Goal: Task Accomplishment & Management: Complete application form

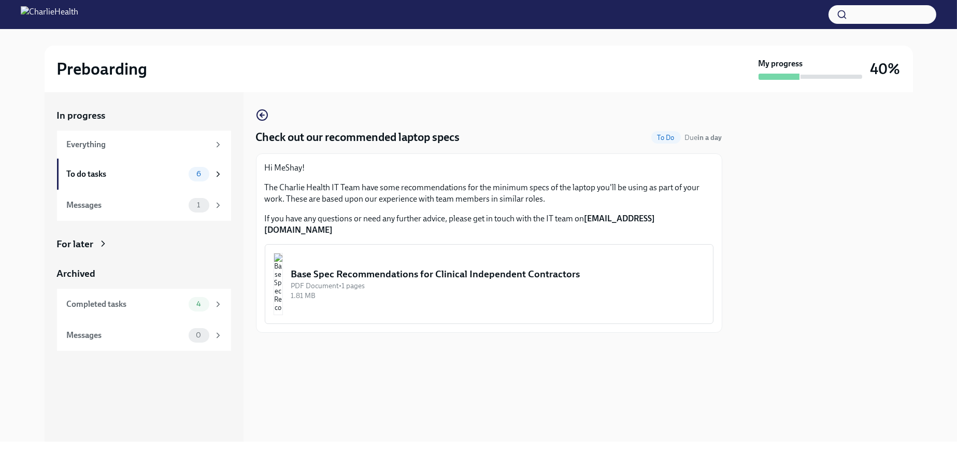
click at [454, 281] on div "Base Spec Recommendations for Clinical Independent Contractors" at bounding box center [498, 273] width 414 height 13
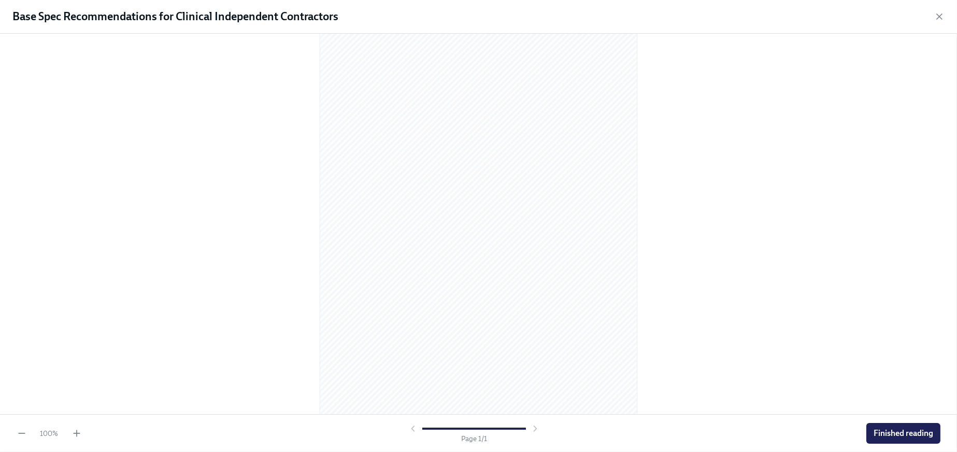
scroll to position [48, 0]
drag, startPoint x: 65, startPoint y: 430, endPoint x: 76, endPoint y: 430, distance: 10.9
click at [67, 430] on div "100 %" at bounding box center [49, 434] width 36 height 10
click at [77, 430] on icon "button" at bounding box center [77, 433] width 10 height 10
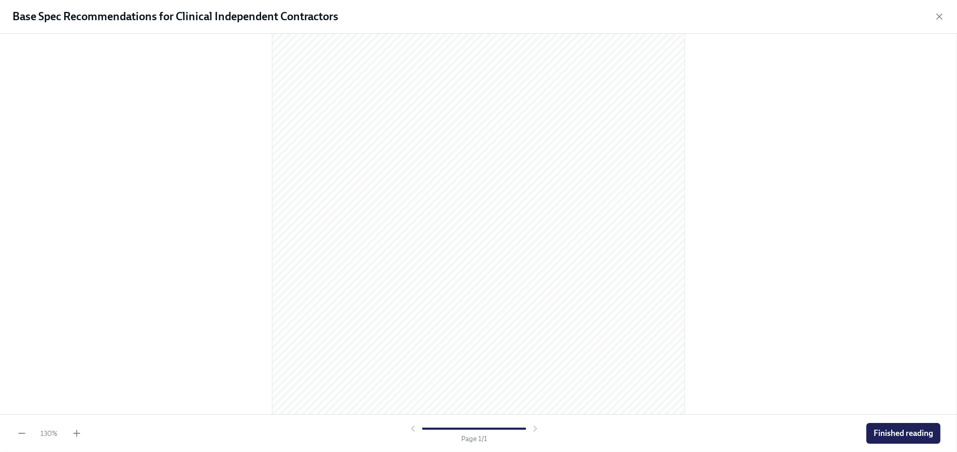
scroll to position [171, 0]
drag, startPoint x: 889, startPoint y: 429, endPoint x: 869, endPoint y: 379, distance: 53.7
click at [890, 429] on span "Finished reading" at bounding box center [904, 433] width 60 height 10
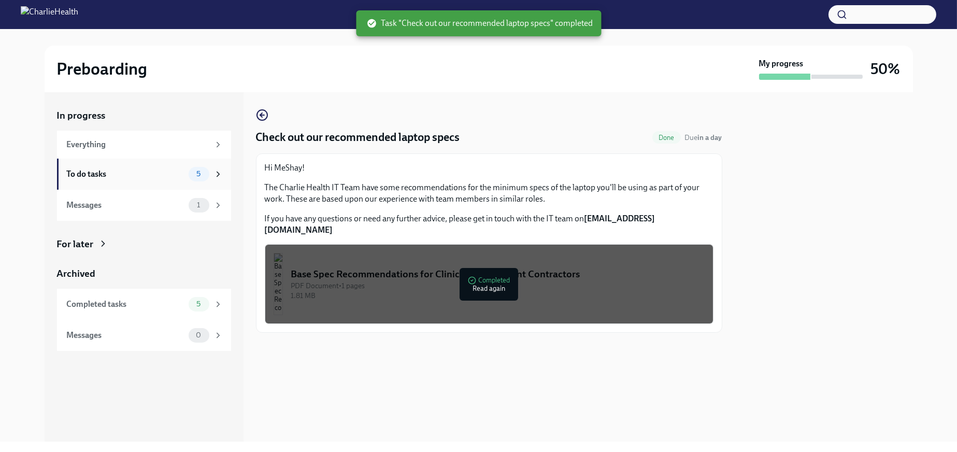
click at [217, 175] on icon at bounding box center [218, 173] width 9 height 9
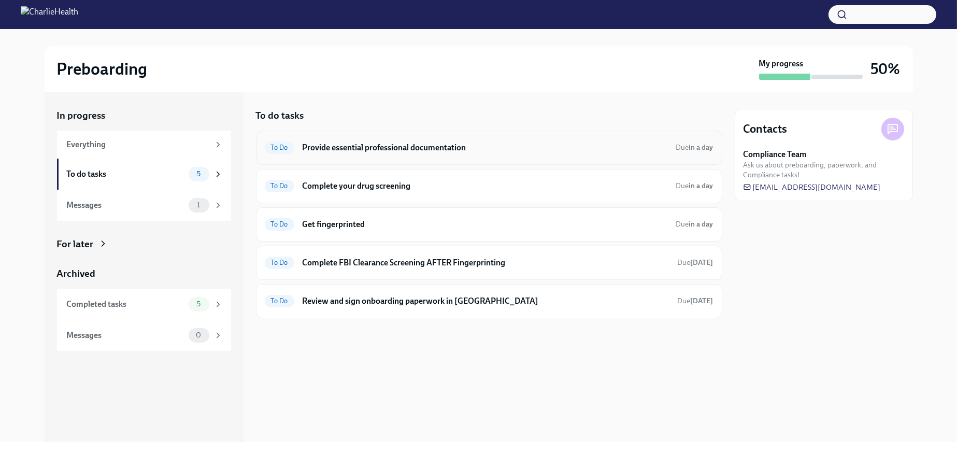
click at [401, 150] on h6 "Provide essential professional documentation" at bounding box center [485, 147] width 365 height 11
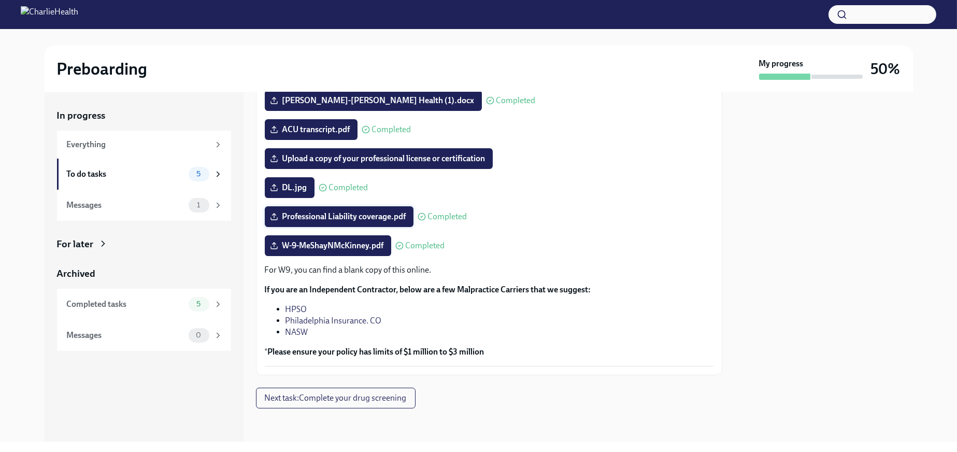
scroll to position [167, 0]
click at [367, 397] on span "Next task : Complete your drug screening" at bounding box center [336, 398] width 142 height 10
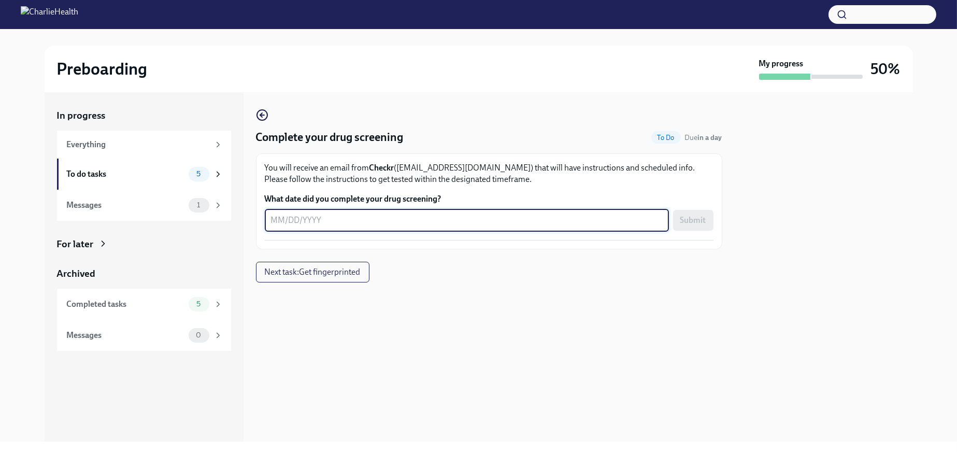
click at [351, 227] on textarea "What date did you complete your drug screening?" at bounding box center [467, 220] width 392 height 12
type textarea "[DATE]"
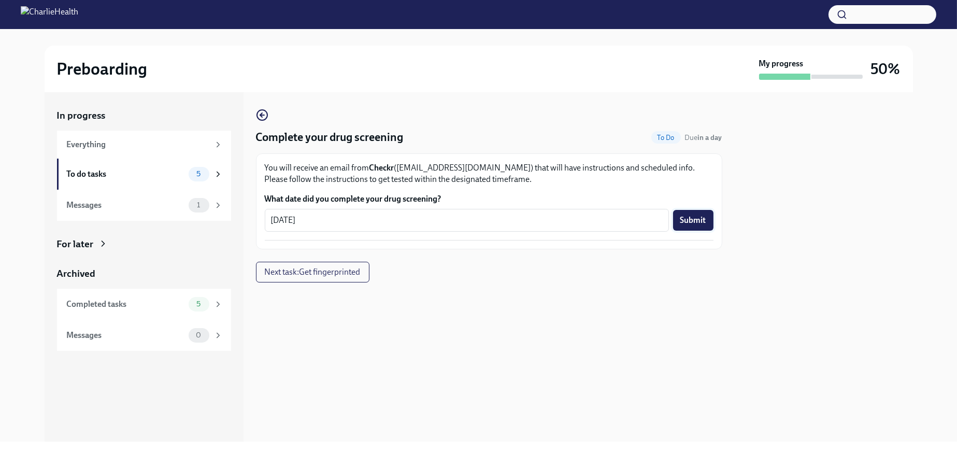
click at [688, 225] on span "Submit" at bounding box center [694, 220] width 26 height 10
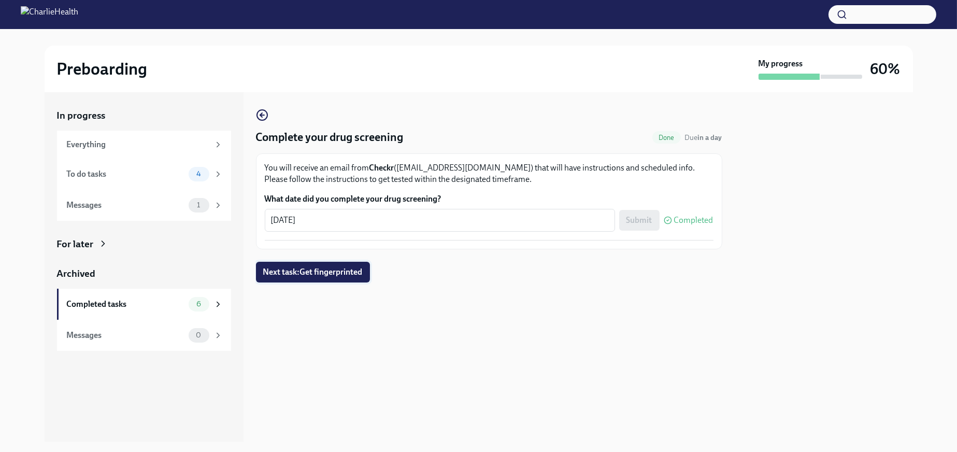
click at [348, 277] on span "Next task : Get fingerprinted" at bounding box center [313, 272] width 100 height 10
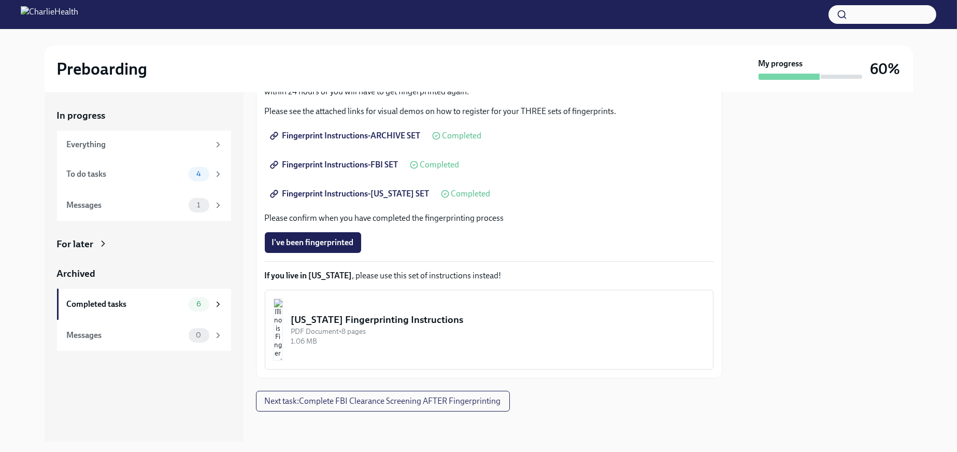
scroll to position [155, 0]
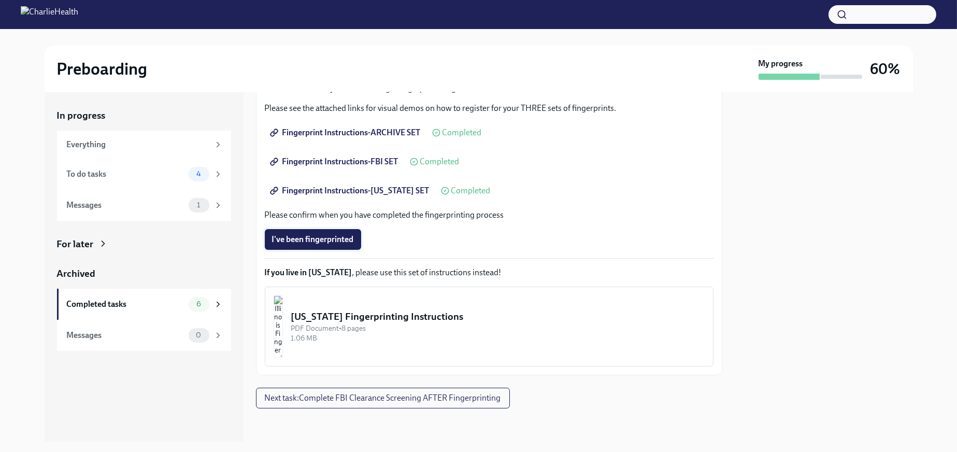
click at [336, 245] on span "I've been fingerprinted" at bounding box center [313, 239] width 82 height 10
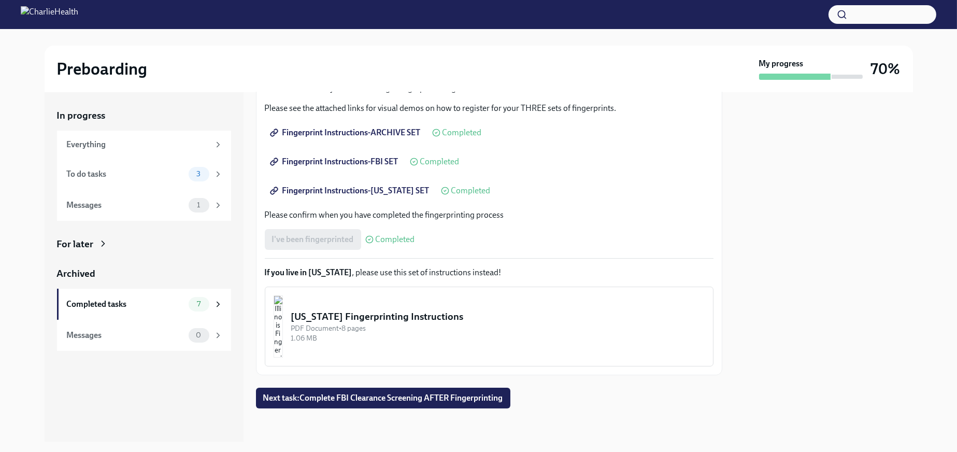
scroll to position [168, 0]
click at [320, 402] on span "Next task : Complete FBI Clearance Screening AFTER Fingerprinting" at bounding box center [383, 398] width 240 height 10
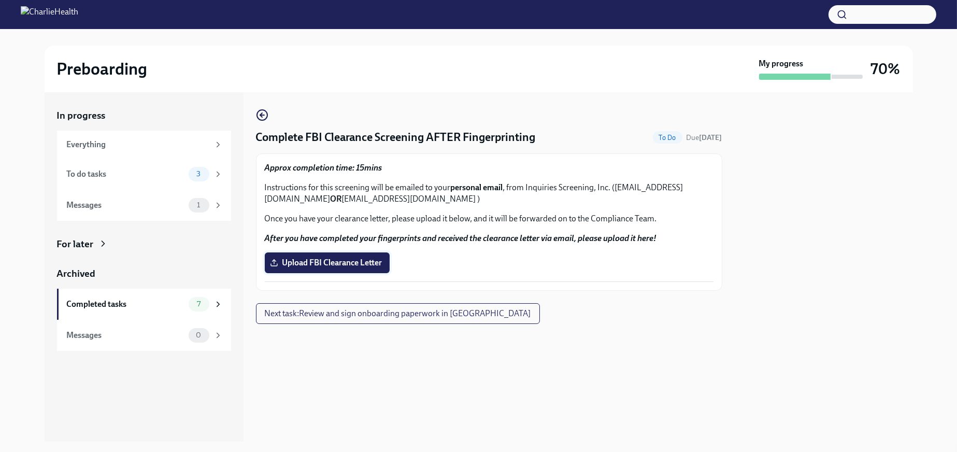
click at [345, 268] on span "Upload FBI Clearance Letter" at bounding box center [327, 263] width 110 height 10
click at [0, 0] on input "Upload FBI Clearance Letter" at bounding box center [0, 0] width 0 height 0
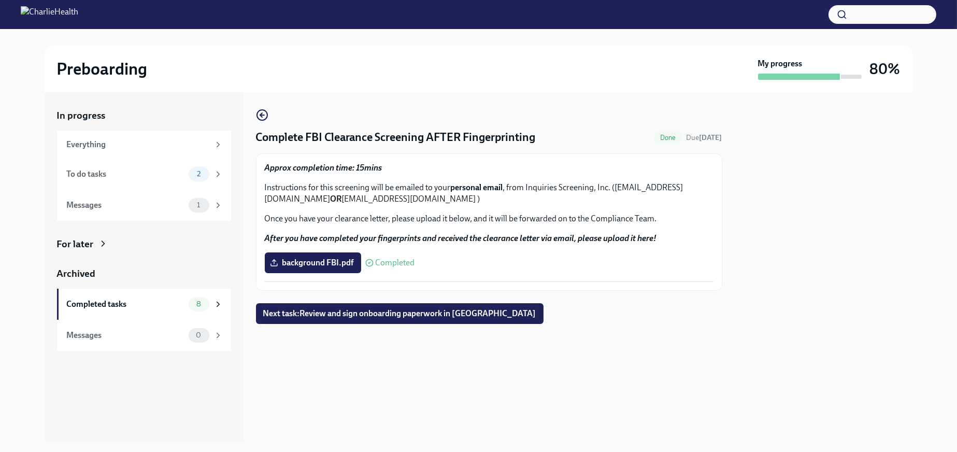
click at [353, 319] on span "Next task : Review and sign onboarding paperwork in [GEOGRAPHIC_DATA]" at bounding box center [399, 313] width 273 height 10
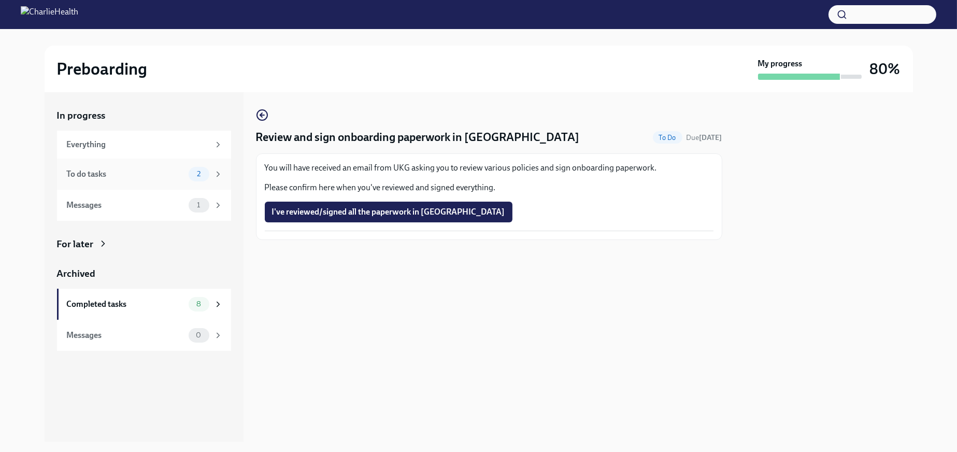
click at [218, 175] on icon at bounding box center [218, 173] width 9 height 9
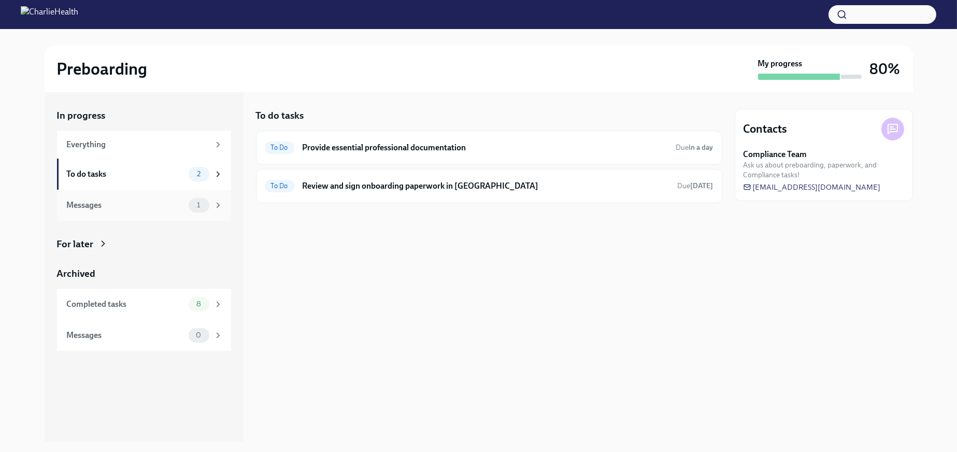
click at [207, 213] on div "1" at bounding box center [199, 205] width 21 height 15
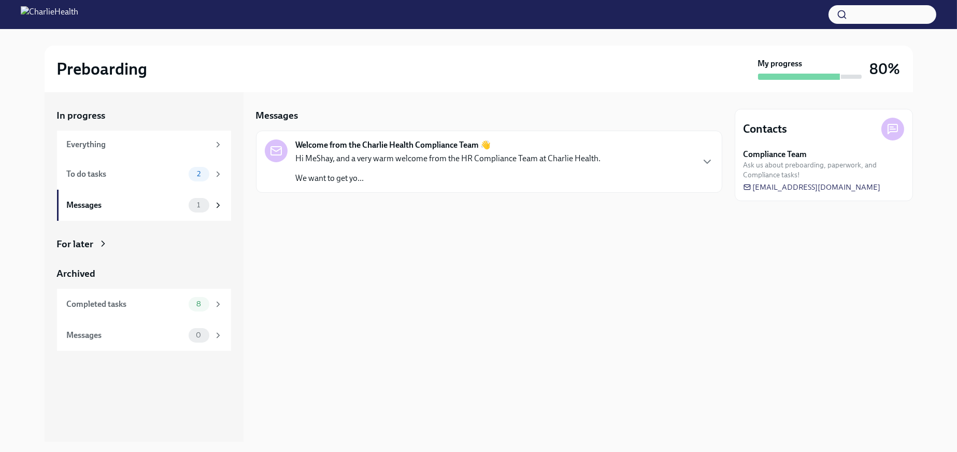
click at [416, 183] on p "We want to get yo..." at bounding box center [448, 178] width 305 height 11
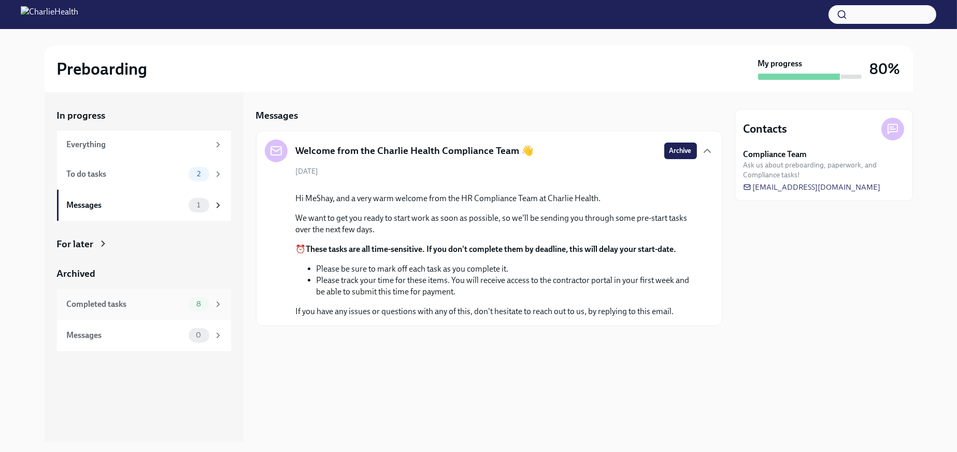
click at [207, 312] on div "8" at bounding box center [199, 304] width 21 height 15
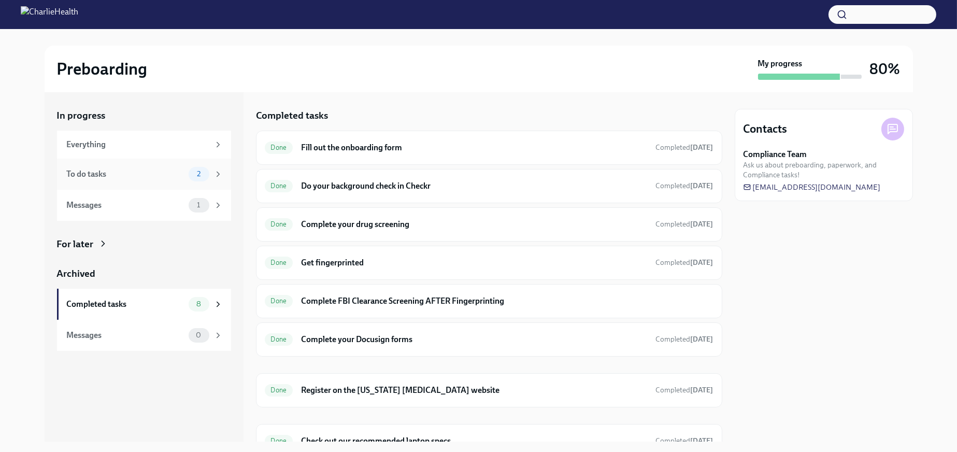
click at [189, 181] on div "2" at bounding box center [206, 174] width 34 height 15
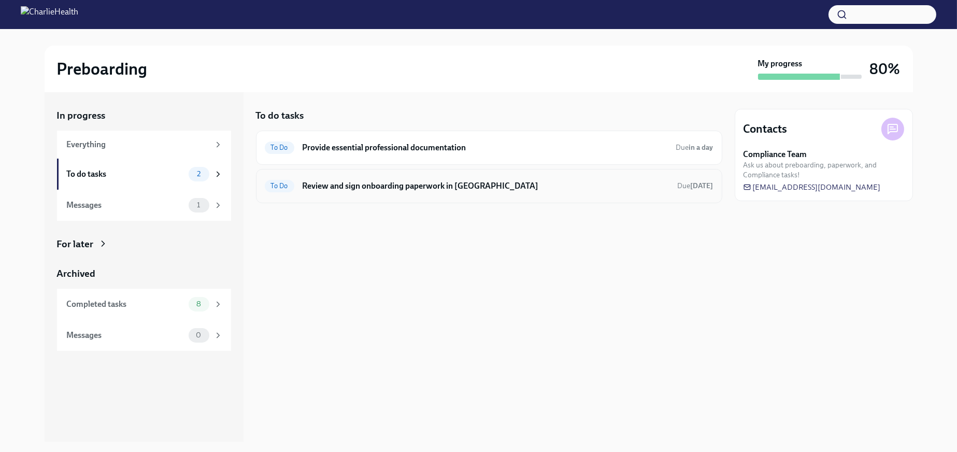
click at [437, 192] on h6 "Review and sign onboarding paperwork in [GEOGRAPHIC_DATA]" at bounding box center [486, 185] width 367 height 11
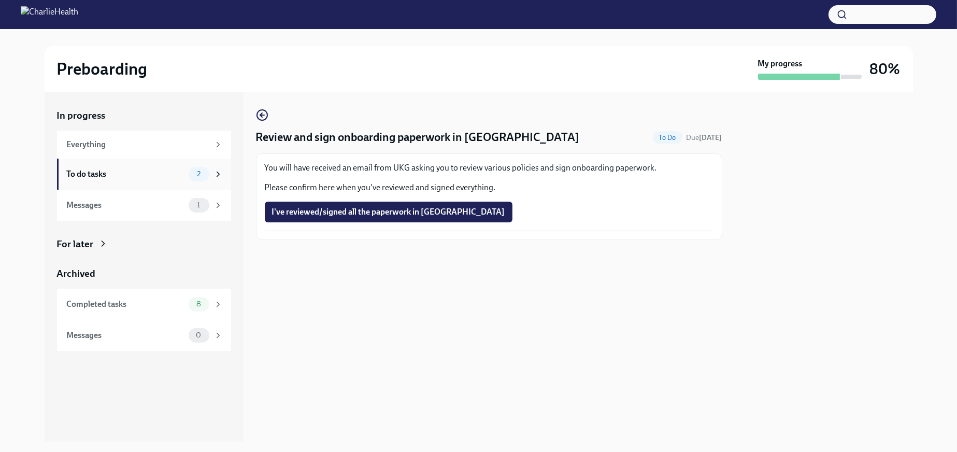
click at [211, 186] on div "To do tasks 2" at bounding box center [144, 174] width 174 height 31
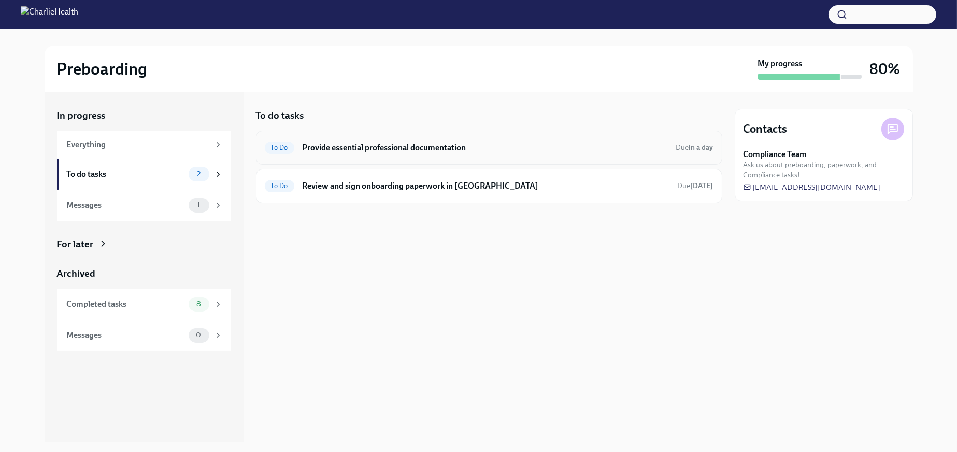
click at [318, 159] on div "To Do Provide essential professional documentation Due in a day" at bounding box center [489, 148] width 466 height 34
click at [357, 156] on div "To Do Provide essential professional documentation Due in a day" at bounding box center [489, 147] width 449 height 17
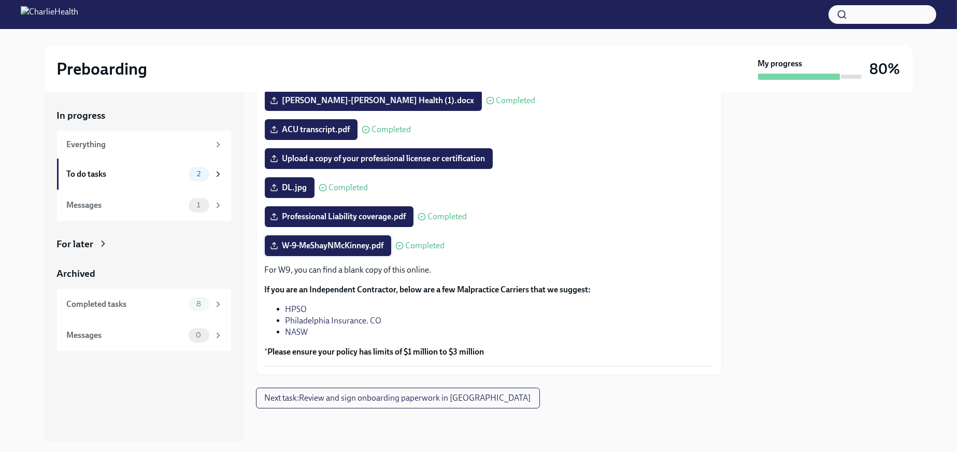
scroll to position [167, 0]
click at [334, 400] on span "Next task : Review and sign onboarding paperwork in [GEOGRAPHIC_DATA]" at bounding box center [398, 398] width 266 height 10
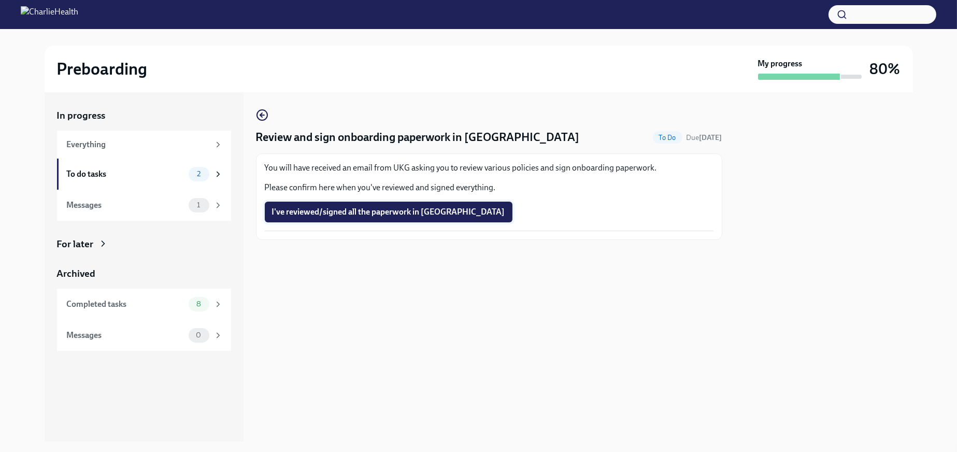
click at [296, 217] on span "I've reviewed/signed all the paperwork in [GEOGRAPHIC_DATA]" at bounding box center [388, 212] width 233 height 10
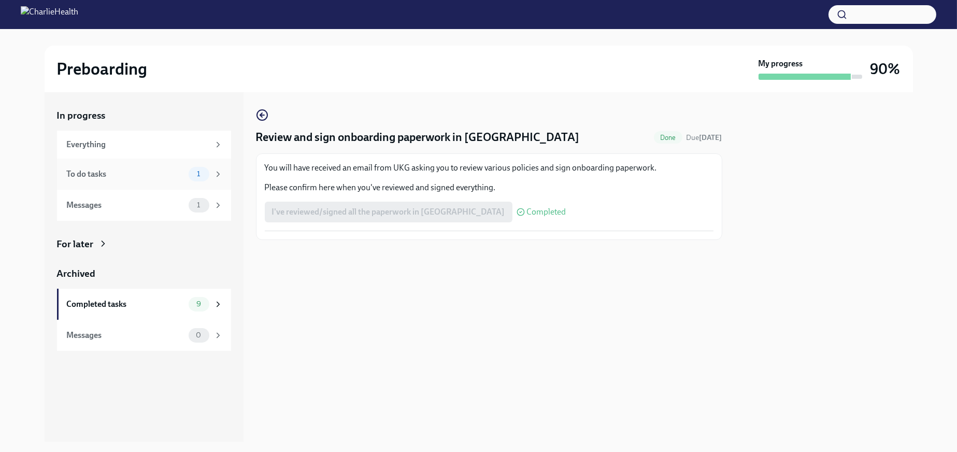
click at [217, 174] on icon at bounding box center [218, 173] width 9 height 9
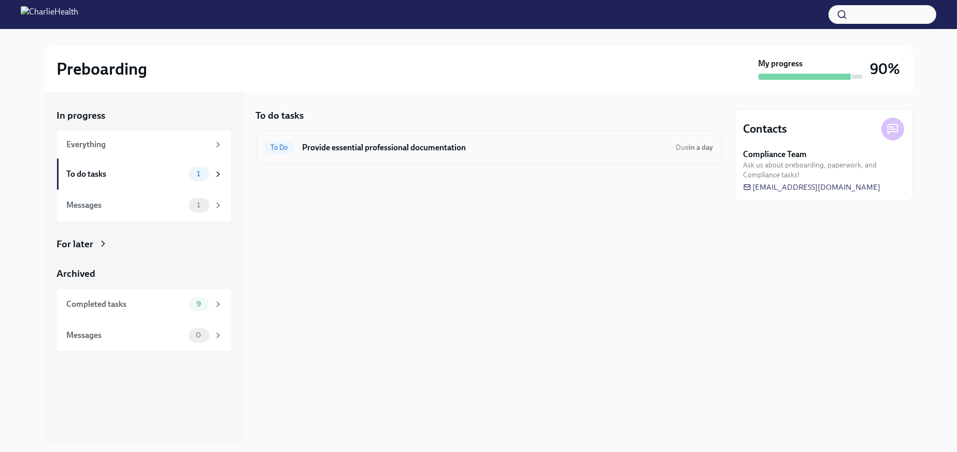
click at [402, 148] on h6 "Provide essential professional documentation" at bounding box center [485, 147] width 365 height 11
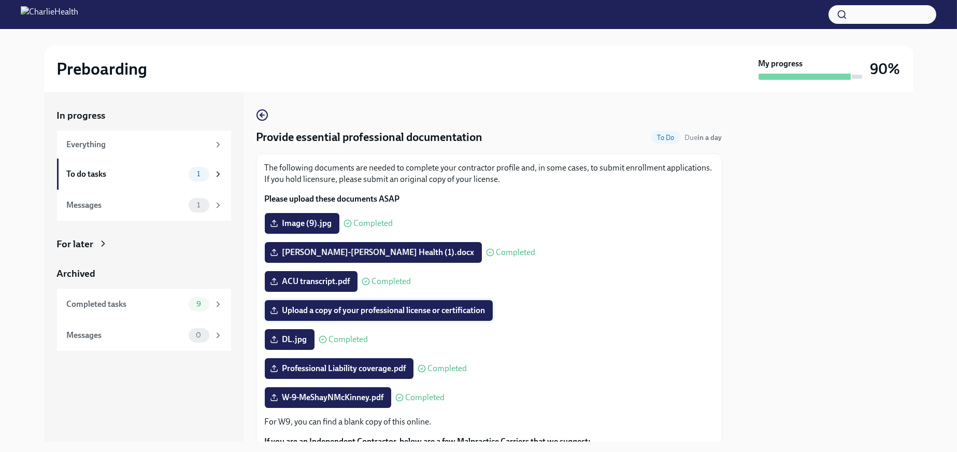
click at [364, 316] on span "Upload a copy of your professional license or certification" at bounding box center [379, 310] width 214 height 10
click at [0, 0] on input "Upload a copy of your professional license or certification" at bounding box center [0, 0] width 0 height 0
click at [225, 212] on div "Messages 1" at bounding box center [144, 205] width 174 height 31
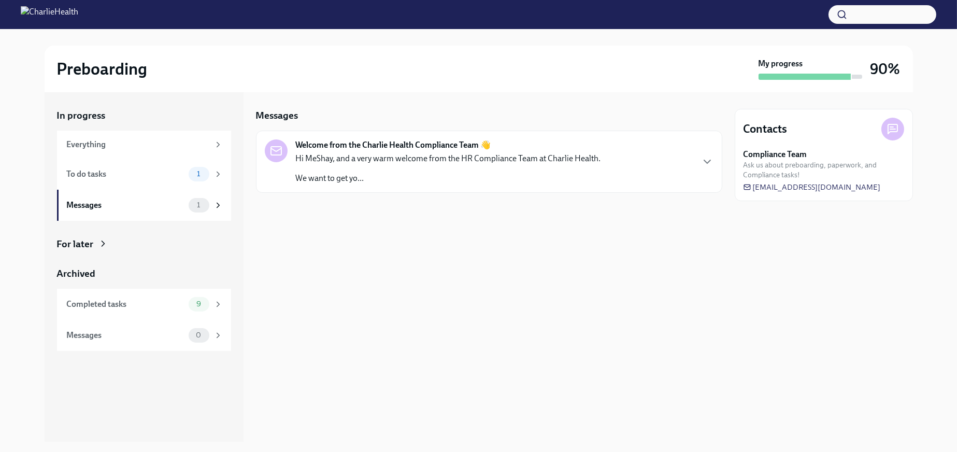
click at [447, 164] on p "Hi MeShay, and a very warm welcome from the HR Compliance Team at Charlie Healt…" at bounding box center [448, 158] width 305 height 11
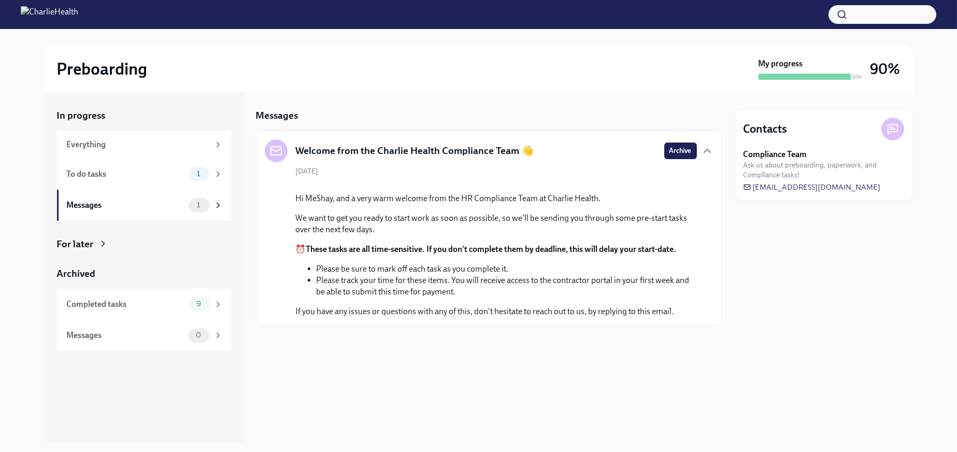
scroll to position [70, 0]
click at [213, 312] on div "9" at bounding box center [206, 304] width 34 height 15
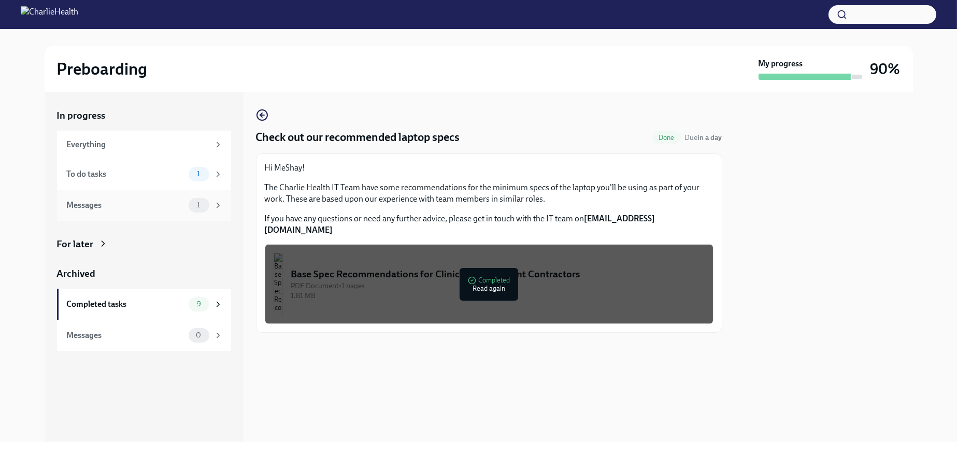
click at [221, 207] on icon at bounding box center [218, 205] width 9 height 9
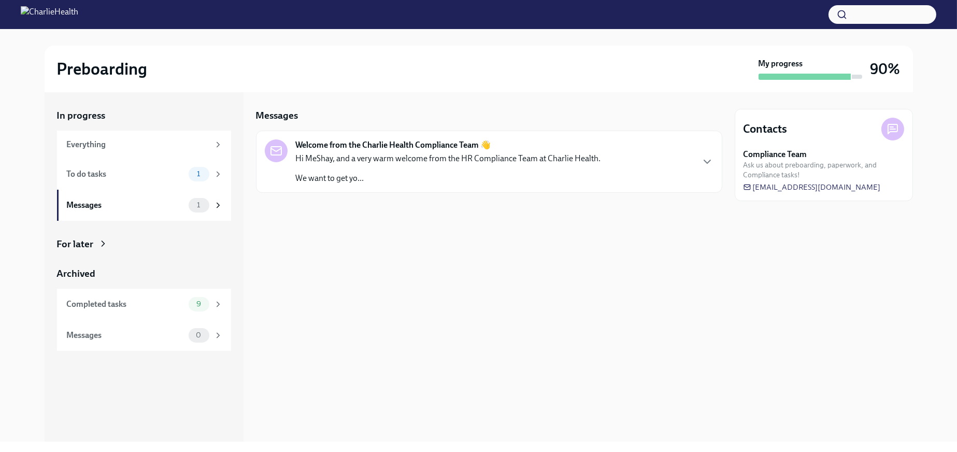
click at [360, 201] on div at bounding box center [489, 209] width 466 height 33
click at [372, 178] on p "We want to get yo..." at bounding box center [448, 178] width 305 height 11
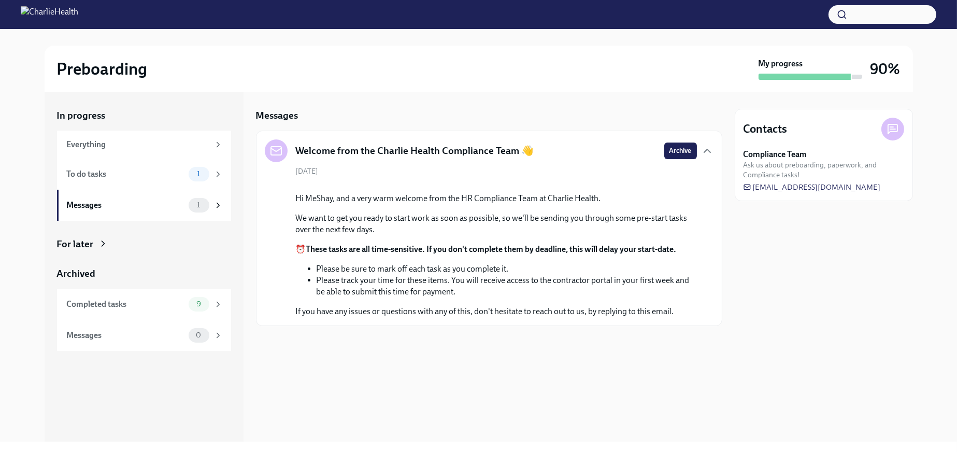
scroll to position [70, 0]
click at [189, 181] on div "1" at bounding box center [206, 174] width 34 height 15
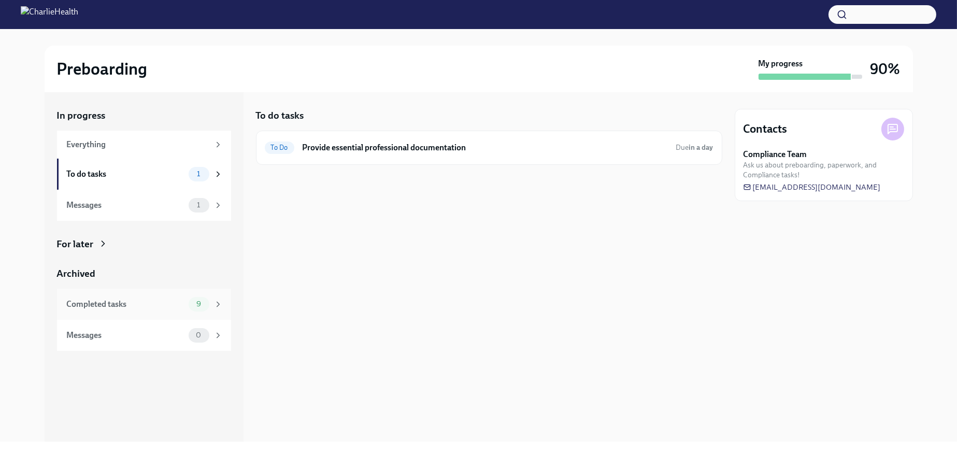
click at [213, 312] on div "9" at bounding box center [206, 304] width 34 height 15
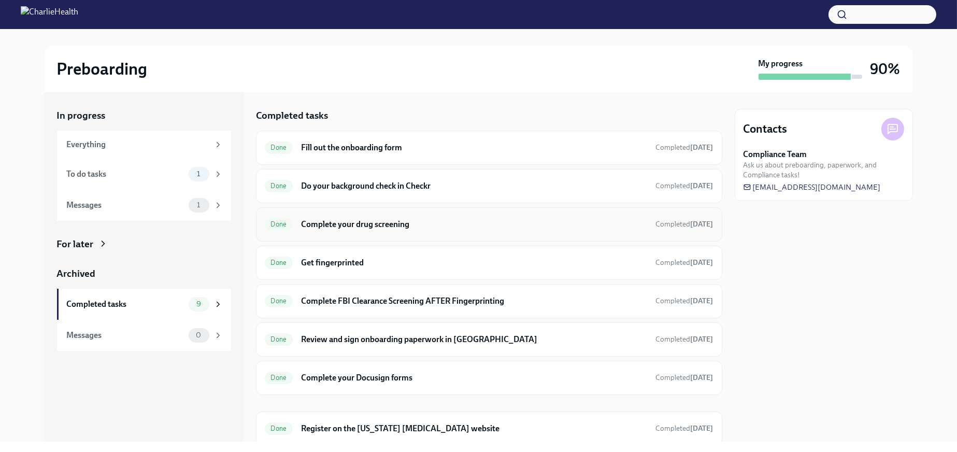
click at [420, 230] on h6 "Complete your drug screening" at bounding box center [474, 224] width 346 height 11
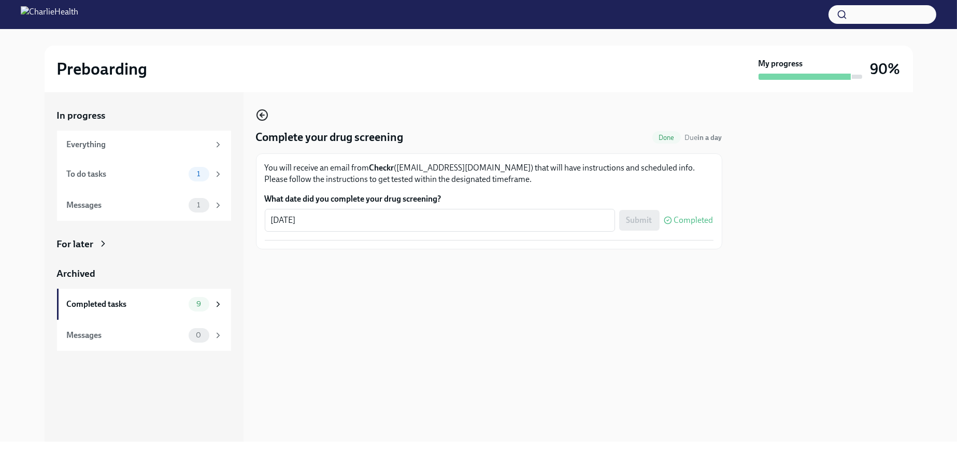
click at [264, 118] on icon "button" at bounding box center [262, 115] width 12 height 12
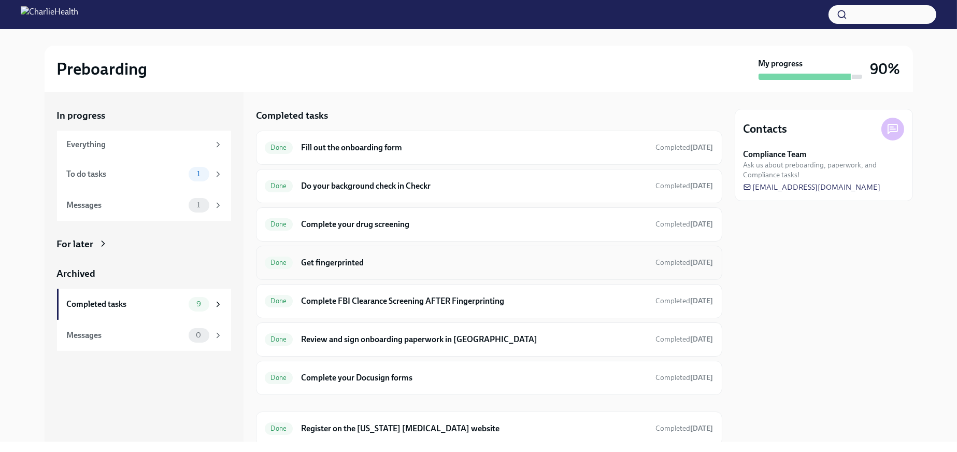
click at [371, 268] on h6 "Get fingerprinted" at bounding box center [474, 262] width 346 height 11
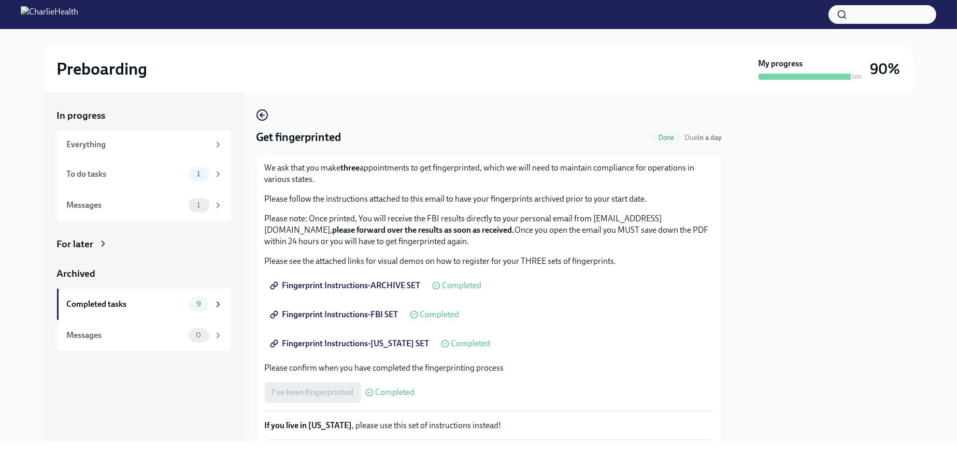
click at [266, 124] on div "Get fingerprinted Done Due in a day We ask that you make three appointments to …" at bounding box center [489, 318] width 466 height 419
click at [262, 115] on icon "button" at bounding box center [262, 115] width 4 height 0
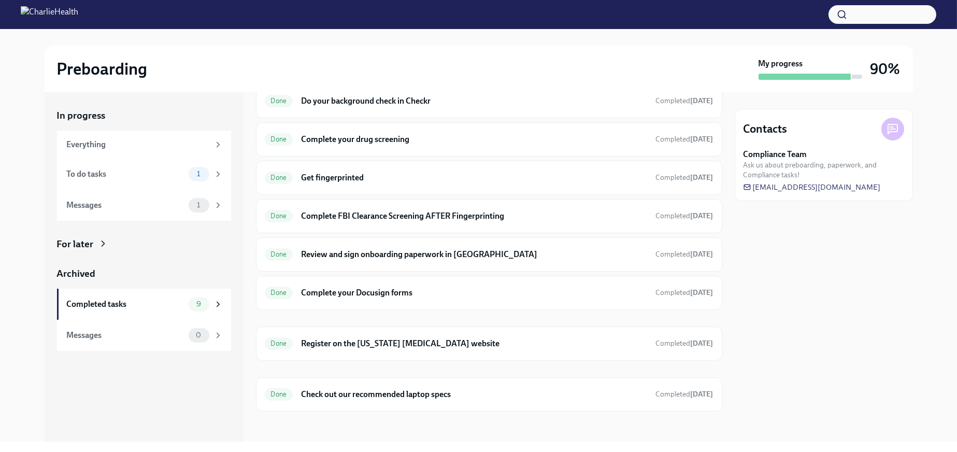
scroll to position [92, 0]
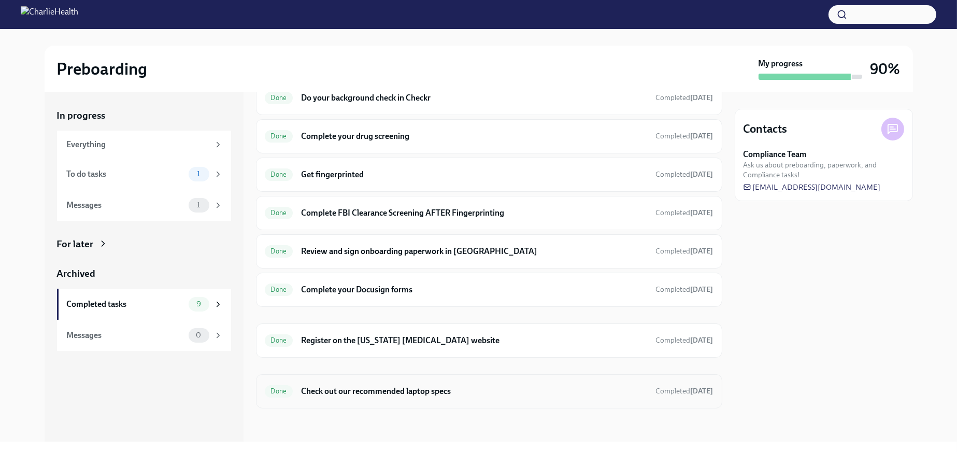
click at [371, 394] on h6 "Check out our recommended laptop specs" at bounding box center [474, 391] width 346 height 11
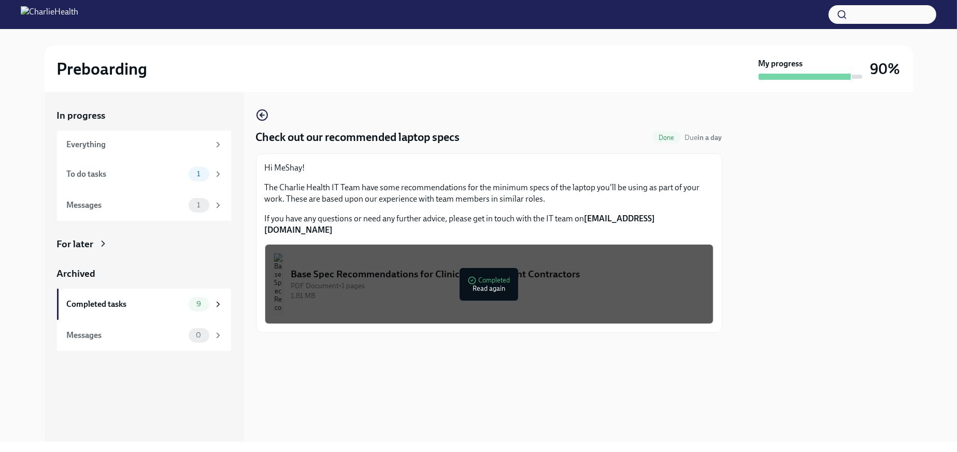
click at [501, 291] on div "PDF Document • 1 pages" at bounding box center [498, 286] width 414 height 10
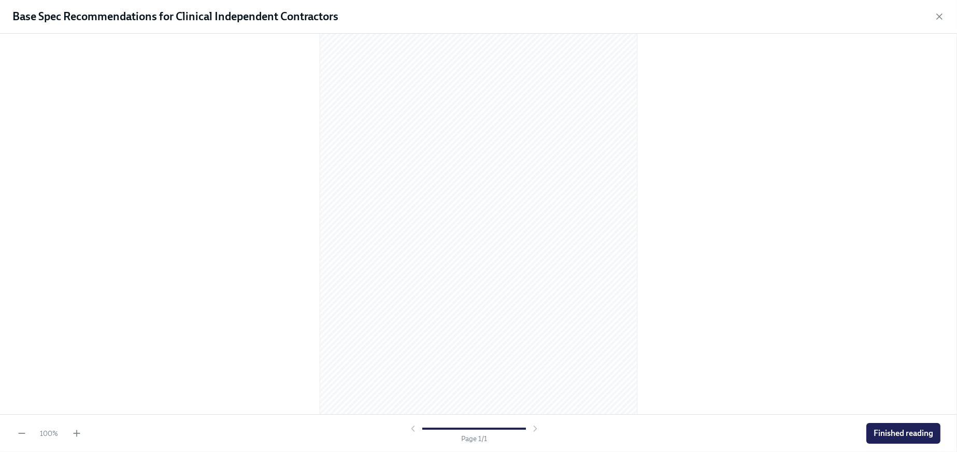
scroll to position [48, 0]
